Goal: Transaction & Acquisition: Download file/media

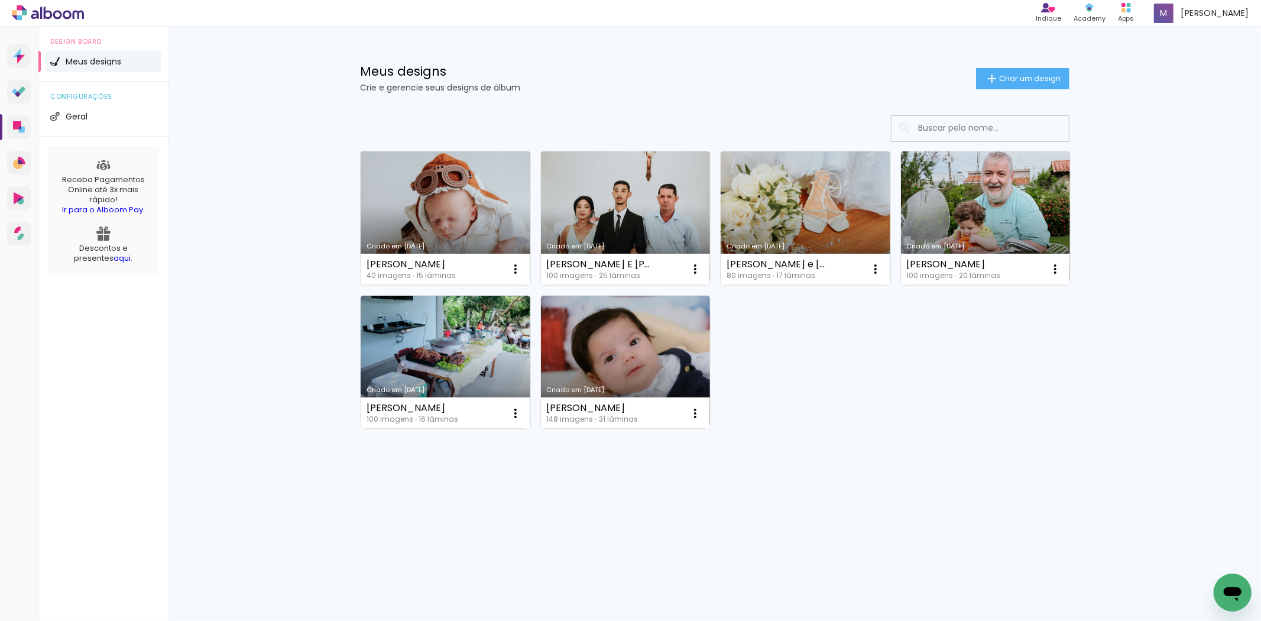
click at [446, 218] on link "Criado em [DATE]" at bounding box center [446, 218] width 170 height 134
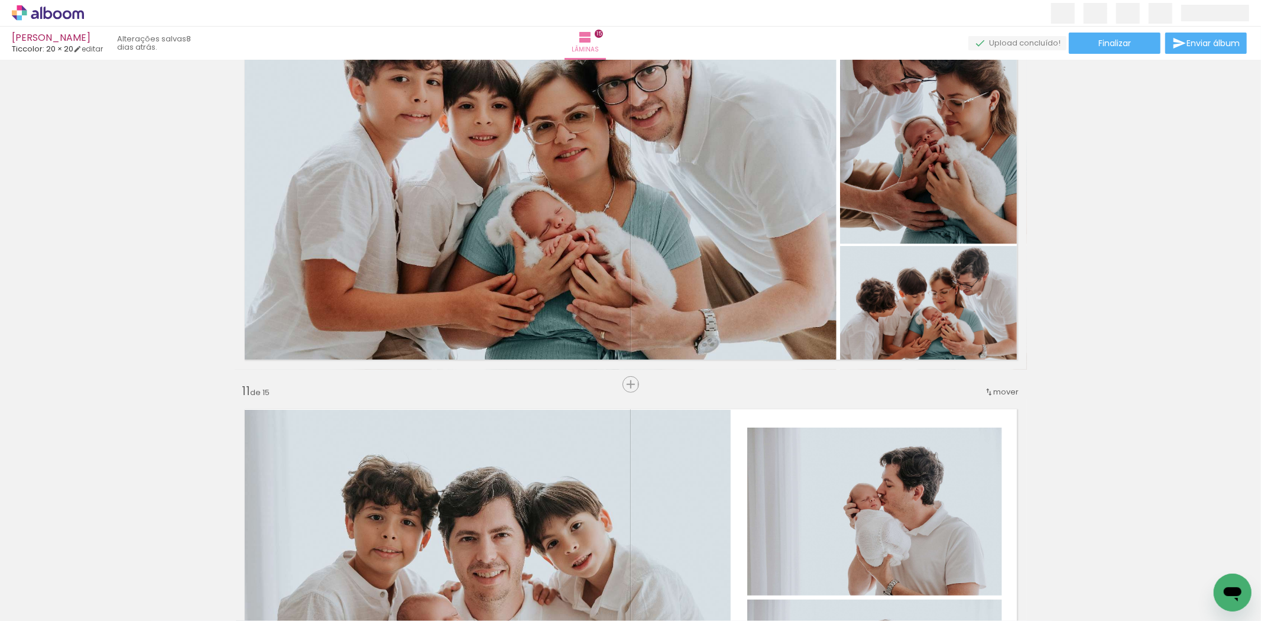
scroll to position [4157, 0]
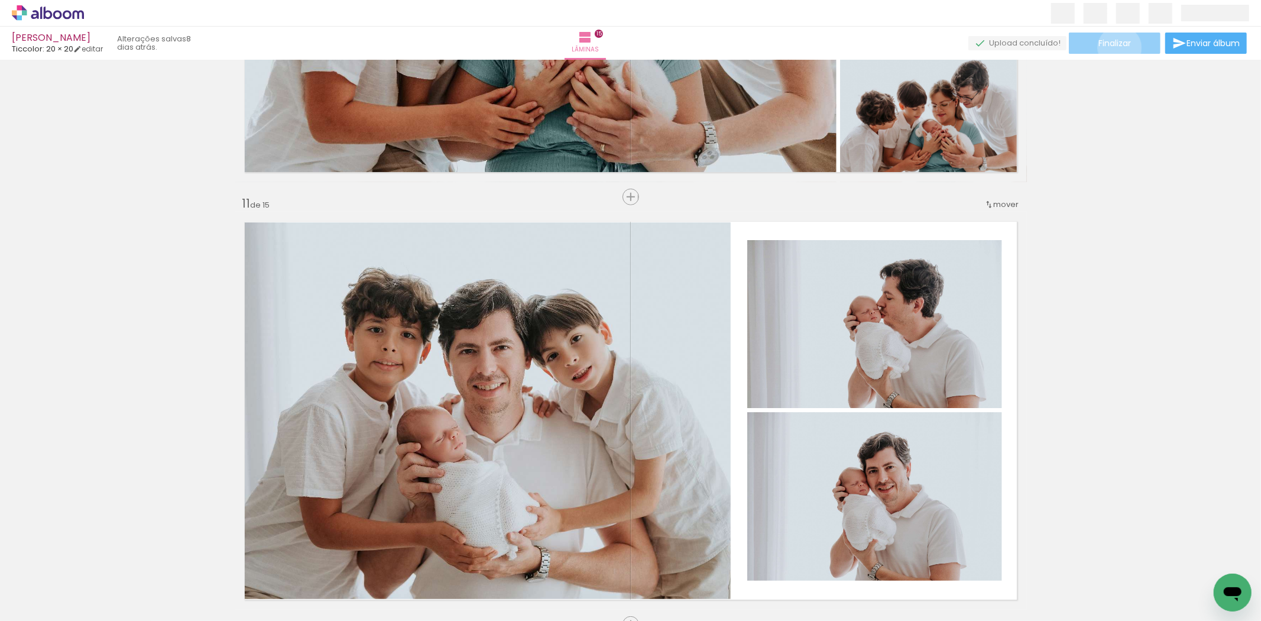
click at [1116, 47] on span "Finalizar" at bounding box center [1115, 43] width 33 height 8
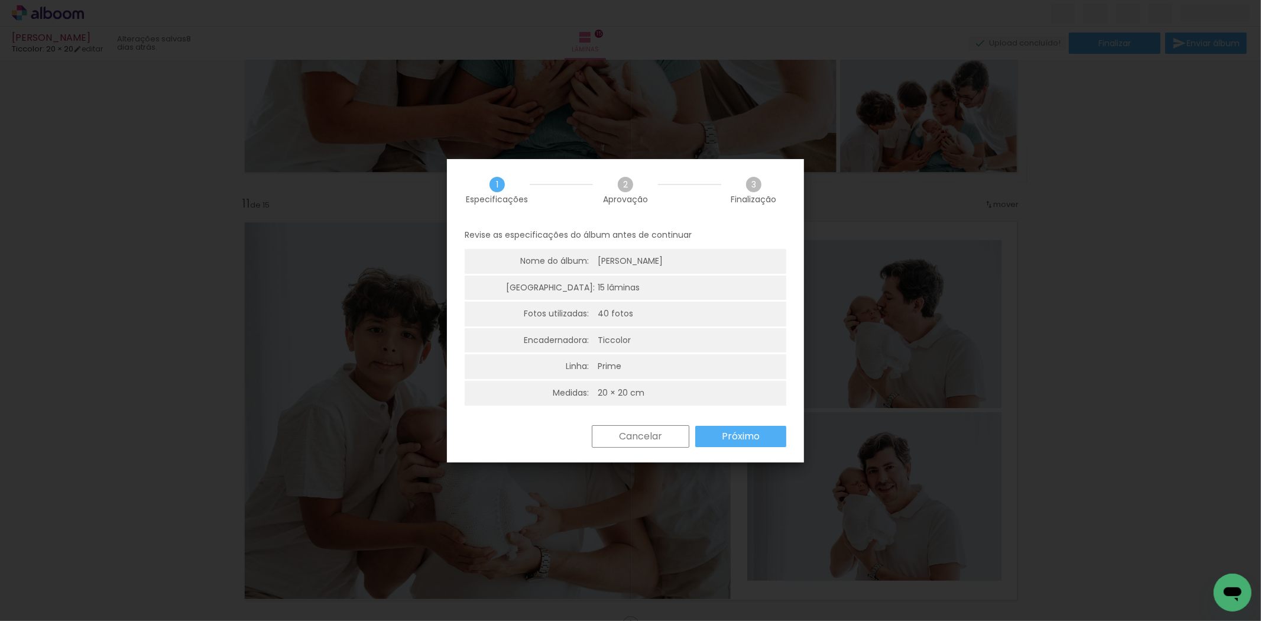
click at [0, 0] on slot "Próximo" at bounding box center [0, 0] width 0 height 0
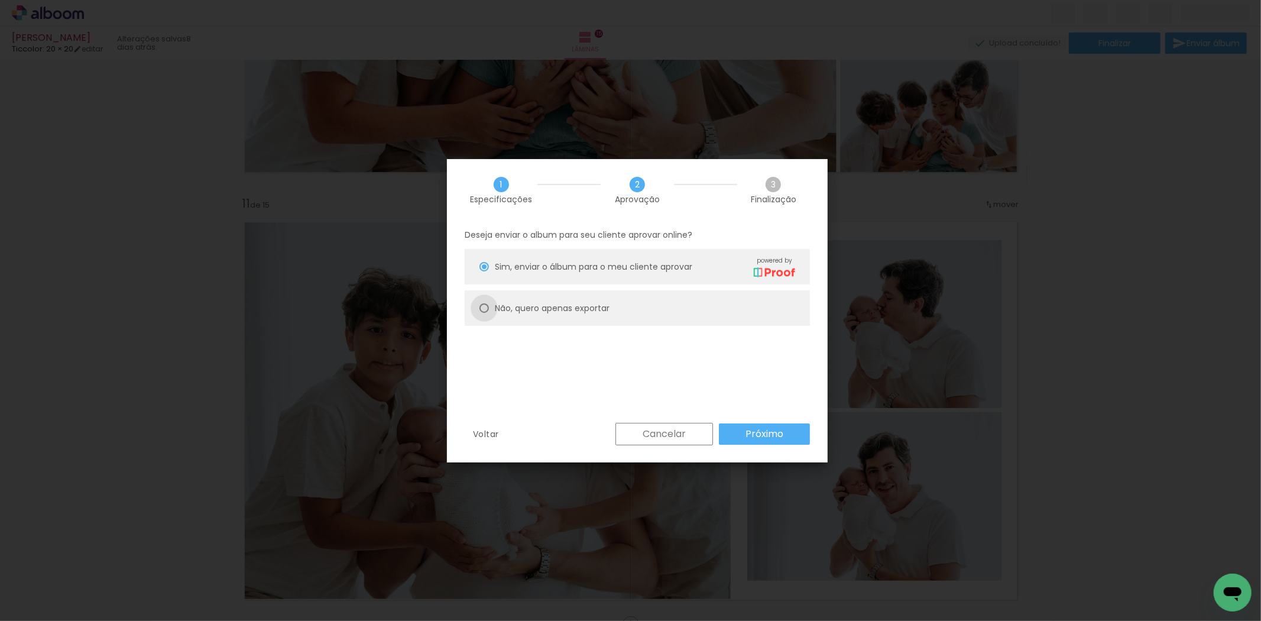
click at [482, 309] on div at bounding box center [484, 307] width 9 height 9
type paper-radio-button "on"
click at [0, 0] on slot "Próximo" at bounding box center [0, 0] width 0 height 0
type input "Alta, 300 DPI"
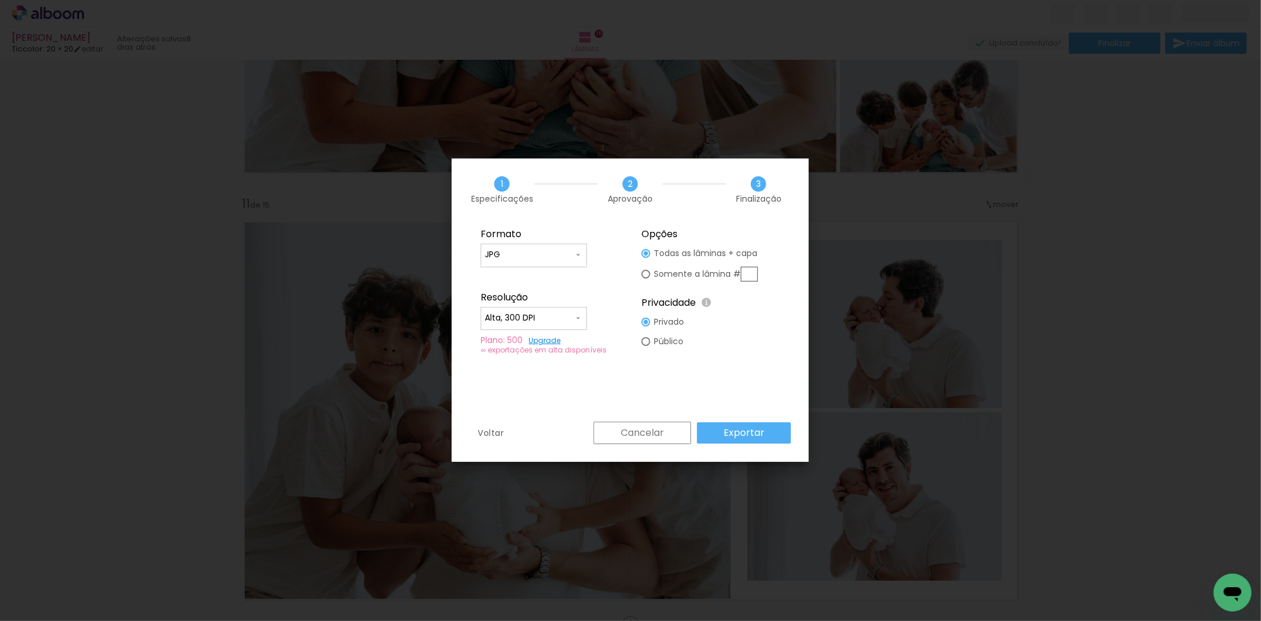
click at [645, 337] on fieldset "Opções Todas as lâminas + capa Somente a lâmina # Privacidade Todo o conteúdo o…" at bounding box center [710, 291] width 158 height 141
click at [649, 337] on div at bounding box center [646, 341] width 9 height 9
type paper-radio-button "on"
click at [0, 0] on slot "Exportar" at bounding box center [0, 0] width 0 height 0
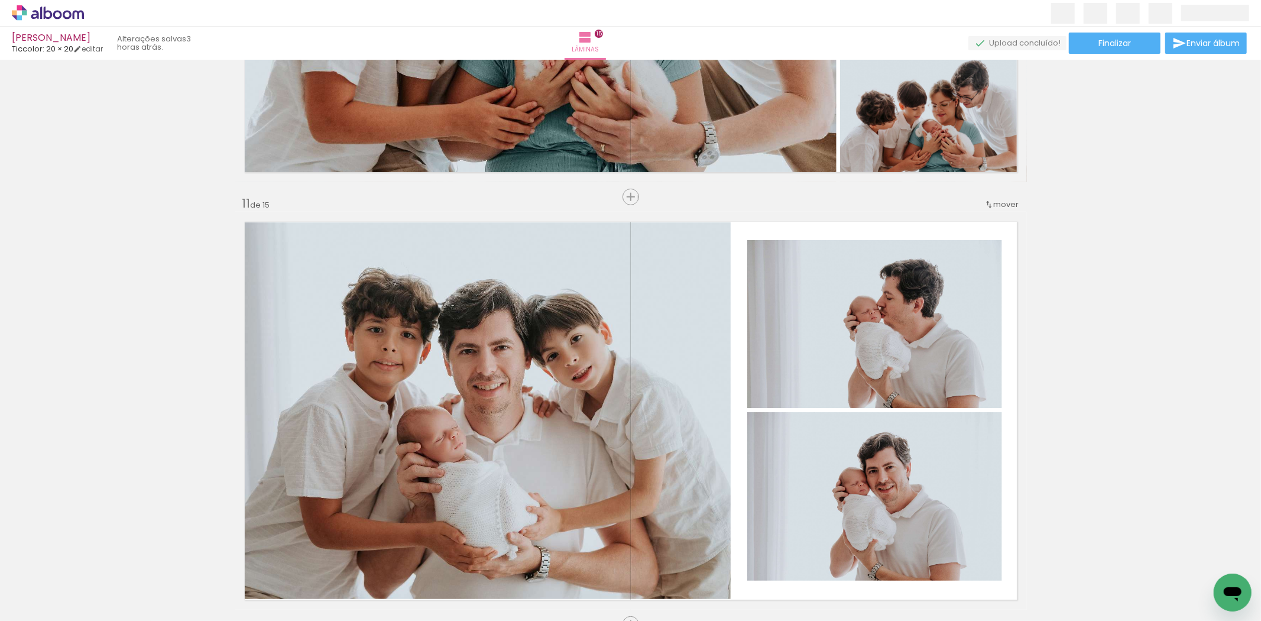
scroll to position [0, 1488]
